Goal: Task Accomplishment & Management: Use online tool/utility

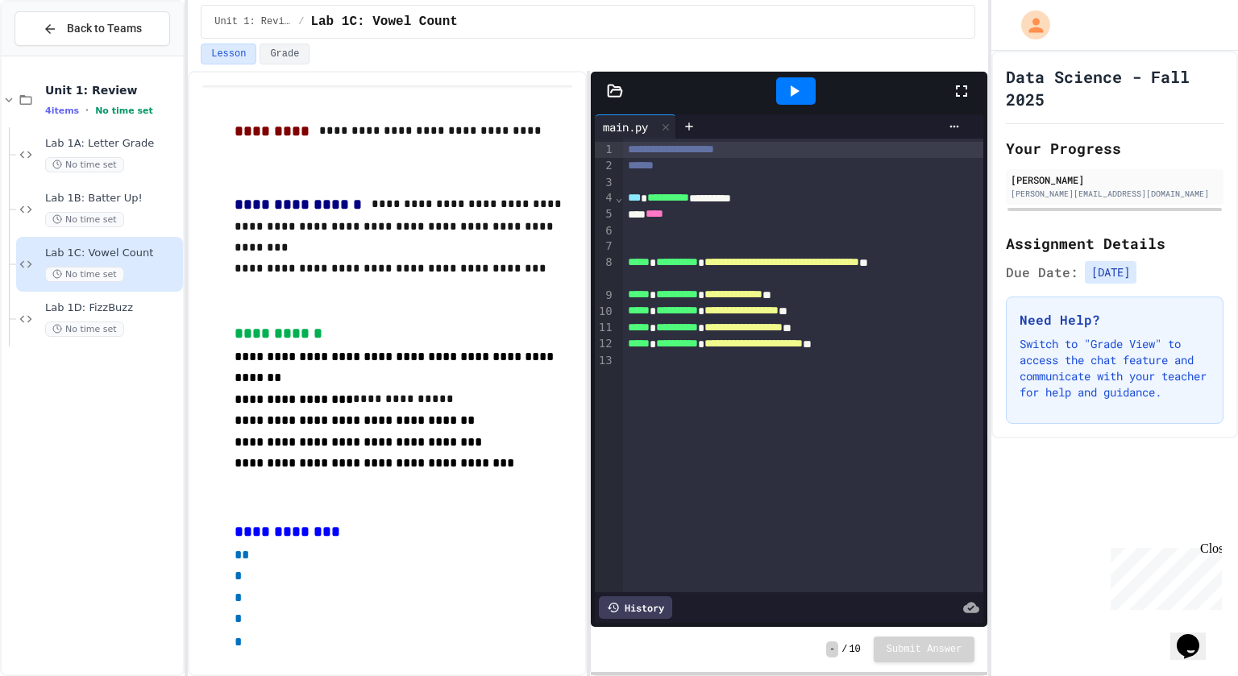
click at [887, 636] on div "- / 10 Submit Answer" at bounding box center [789, 649] width 397 height 45
click at [153, 312] on span "Lab 1D: FizzBuzz" at bounding box center [112, 308] width 135 height 14
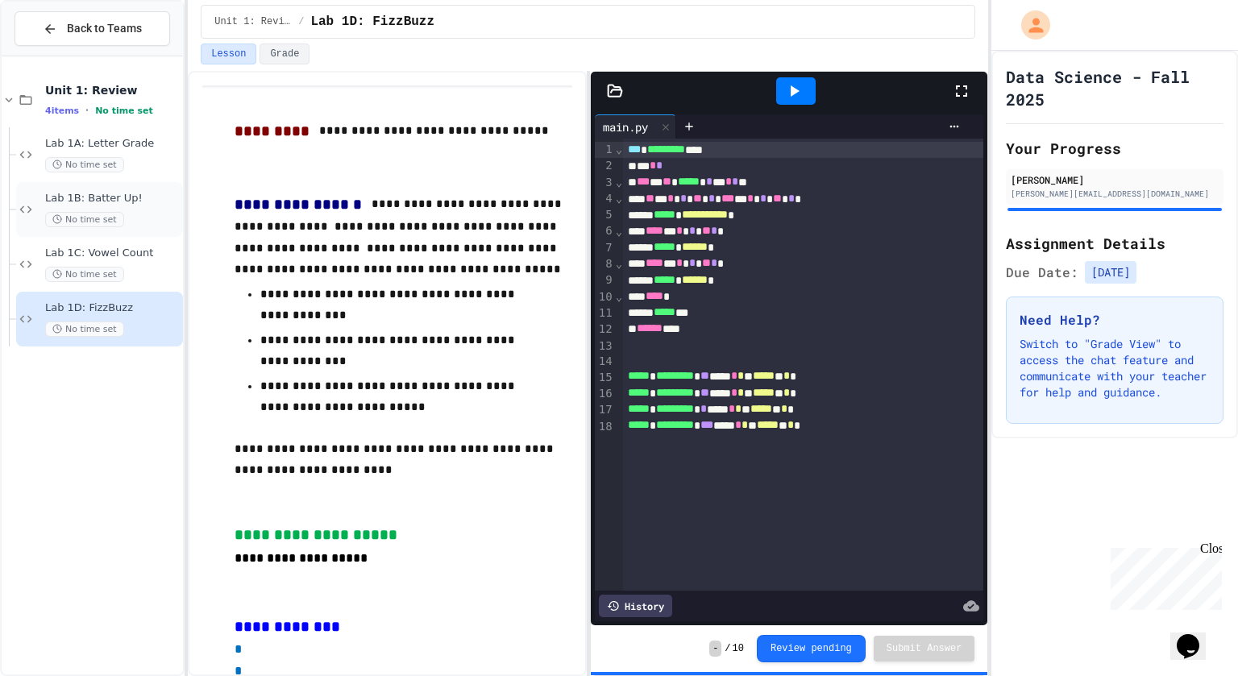
click at [119, 192] on span "Lab 1B: Batter Up!" at bounding box center [112, 199] width 135 height 14
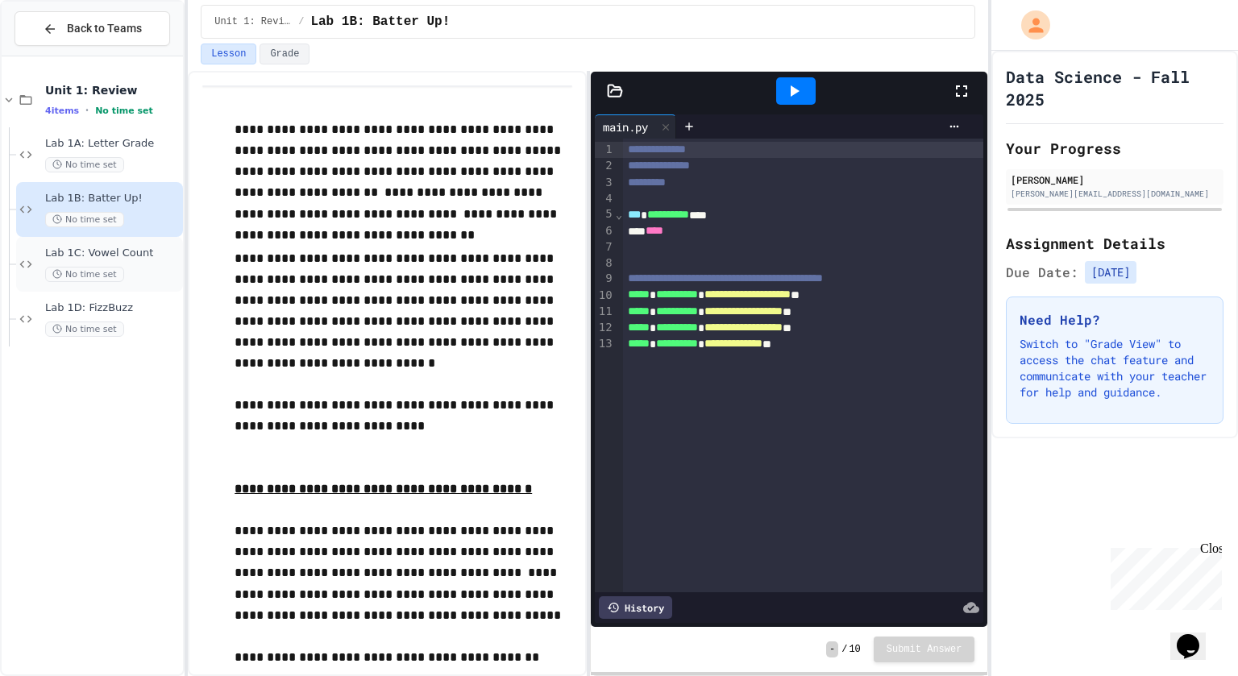
click at [145, 261] on div "Lab 1C: Vowel Count No time set" at bounding box center [112, 264] width 135 height 35
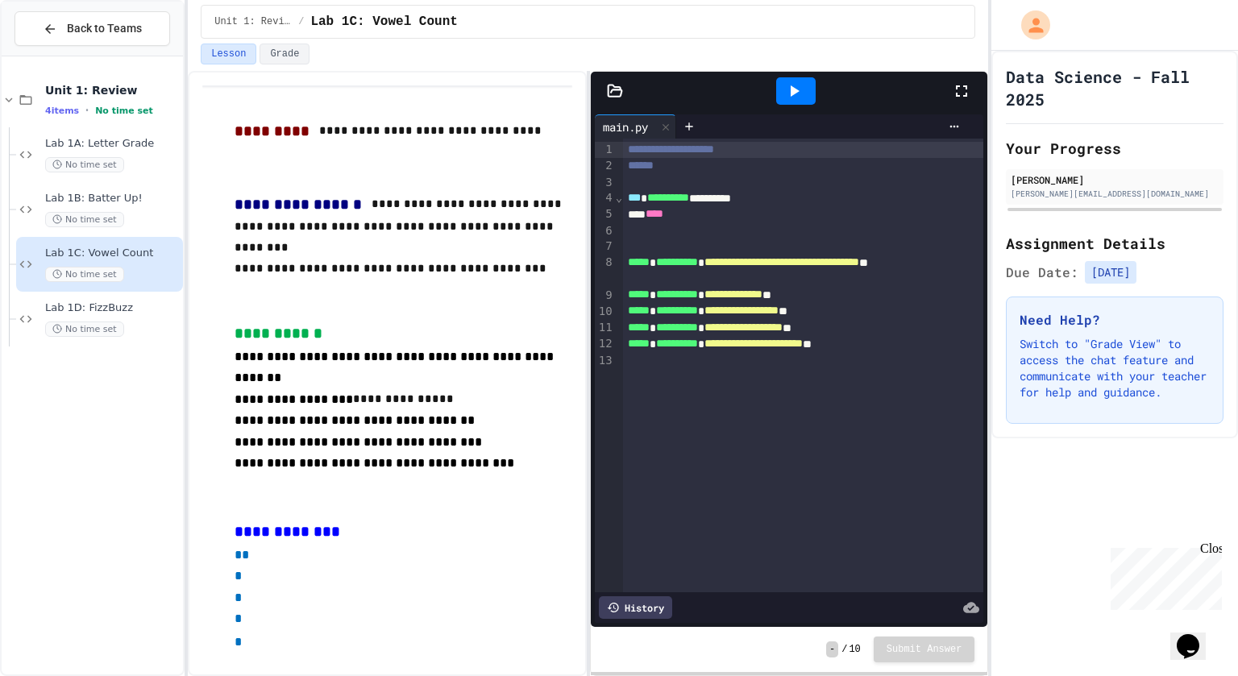
click at [921, 666] on div "- / 10 Submit Answer" at bounding box center [789, 649] width 397 height 45
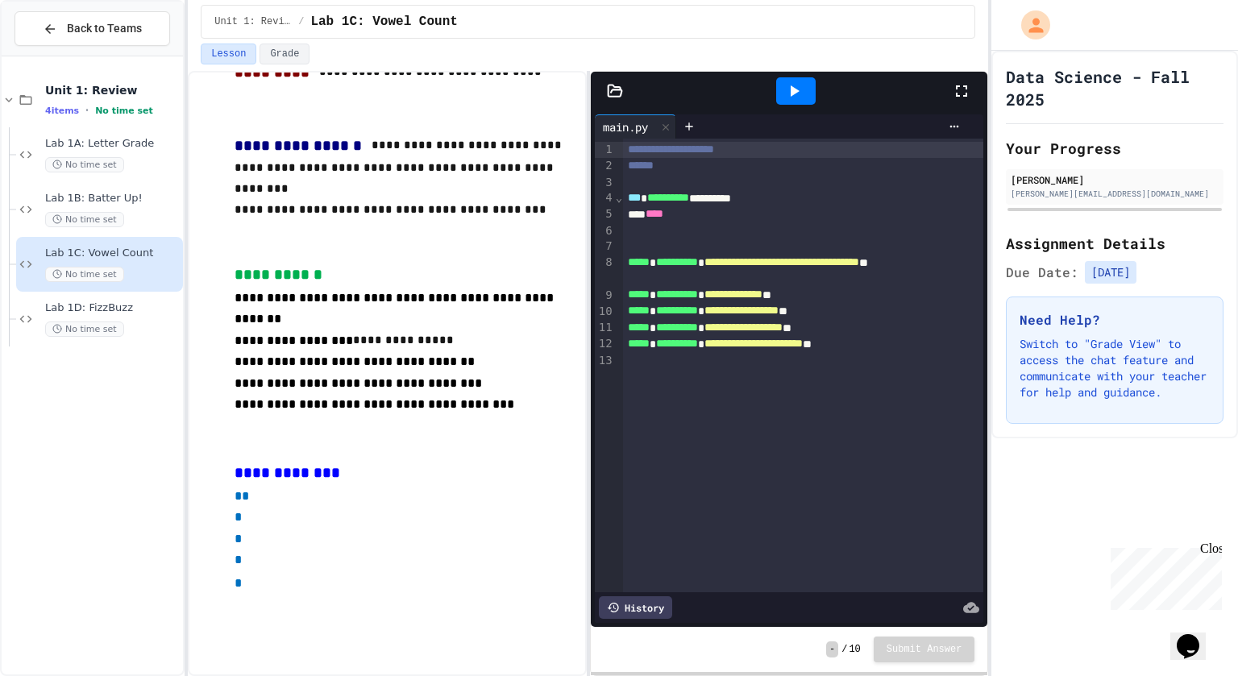
click at [1117, 466] on div "Data Science - Fall 2025 Your Progress [PERSON_NAME] [PERSON_NAME][EMAIL_ADDRES…" at bounding box center [1114, 363] width 247 height 625
click at [1143, 336] on p "Switch to "Grade View" to access the chat feature and communicate with your tea…" at bounding box center [1114, 368] width 190 height 64
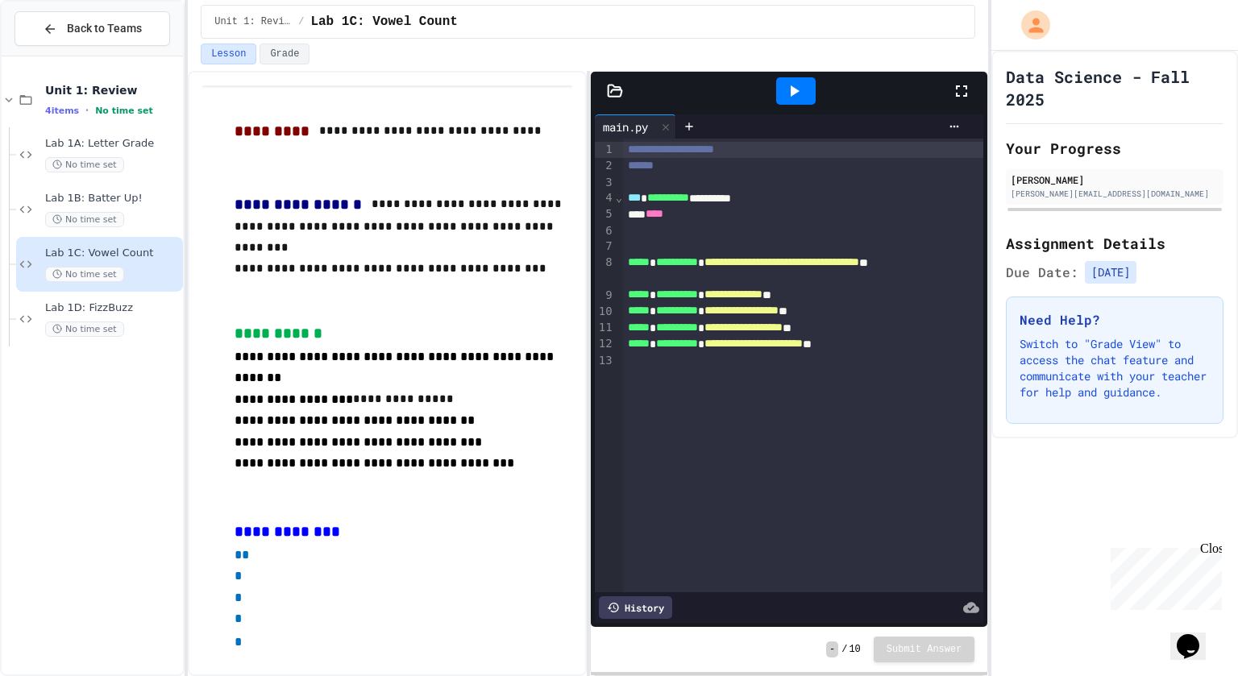
click at [809, 85] on div at bounding box center [795, 90] width 39 height 27
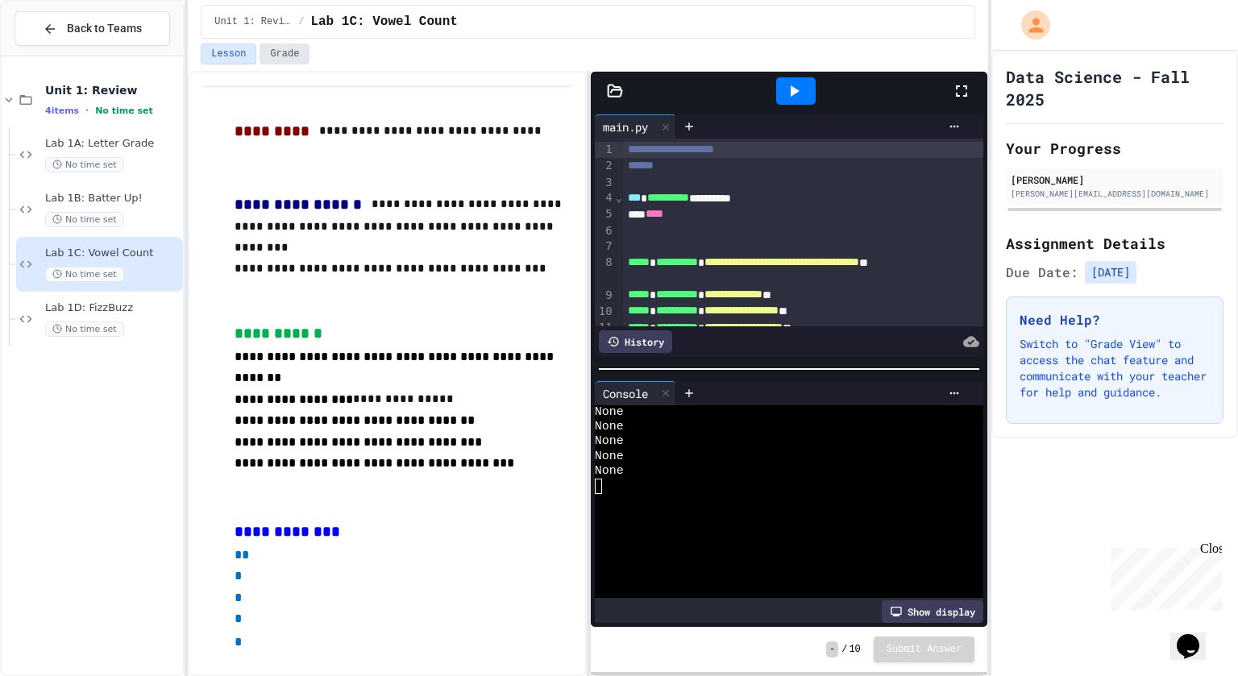
click at [284, 57] on button "Grade" at bounding box center [284, 54] width 50 height 21
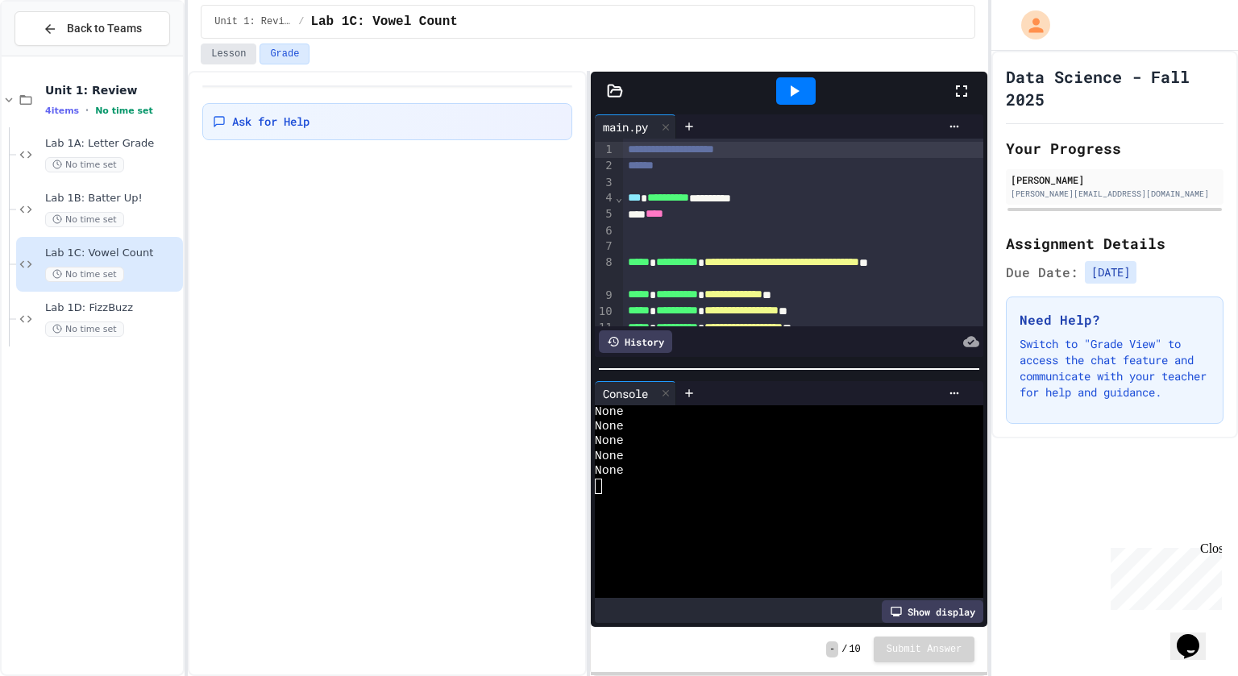
click at [238, 60] on button "Lesson" at bounding box center [229, 54] width 56 height 21
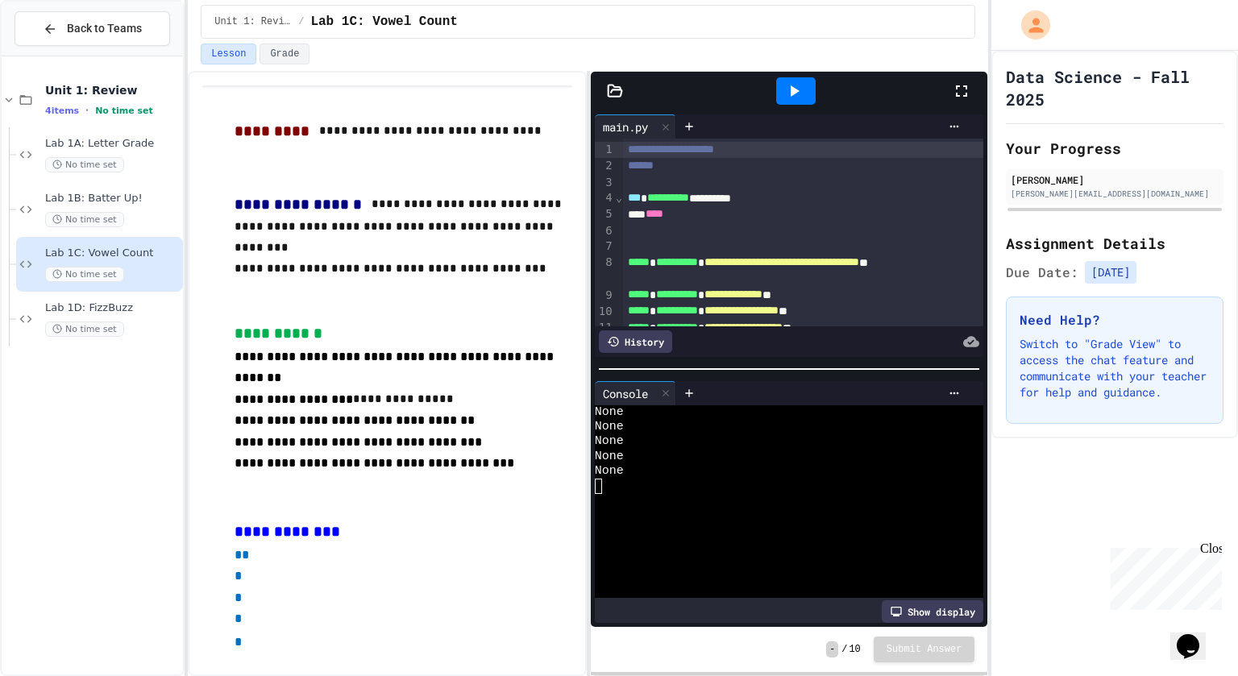
click at [919, 432] on div "None" at bounding box center [783, 427] width 377 height 15
click at [920, 606] on div "Show display" at bounding box center [932, 611] width 102 height 23
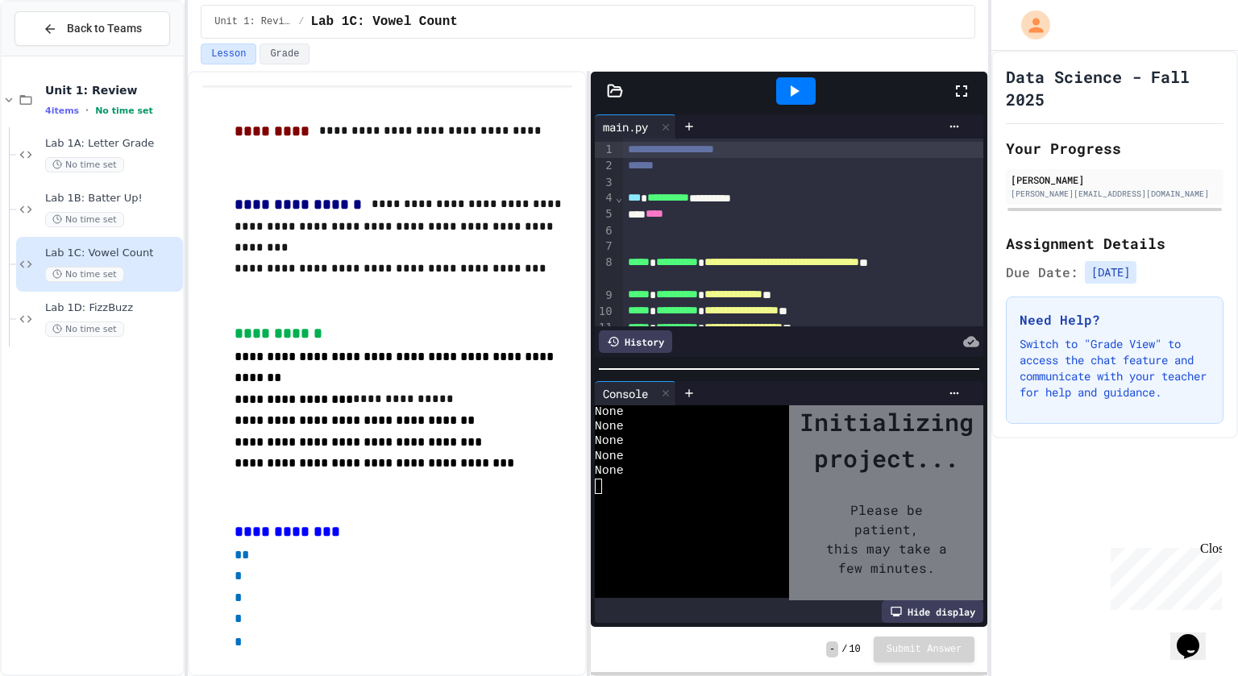
click at [920, 606] on div "Hide display" at bounding box center [932, 611] width 102 height 23
